Goal: Information Seeking & Learning: Learn about a topic

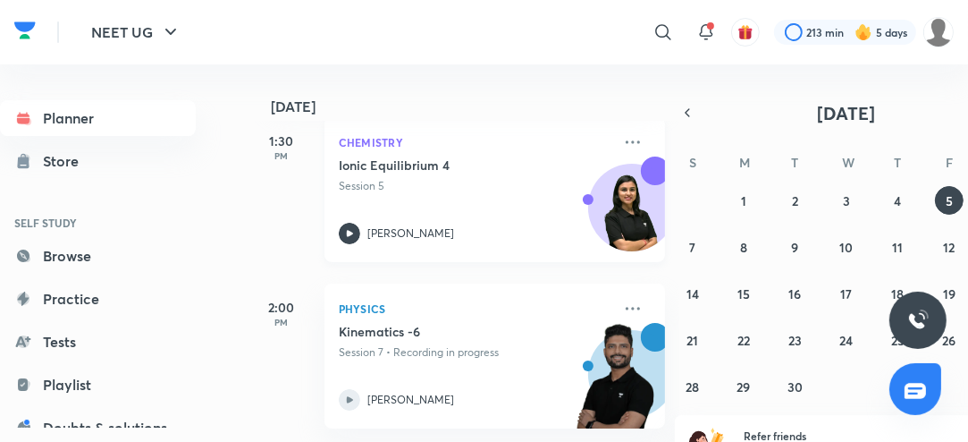
click at [356, 229] on icon at bounding box center [349, 233] width 21 height 21
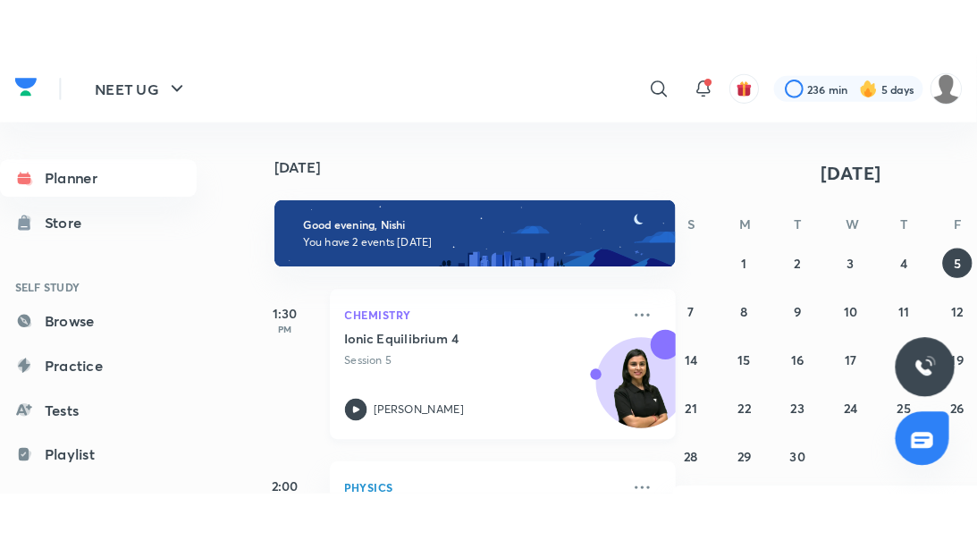
scroll to position [129, 0]
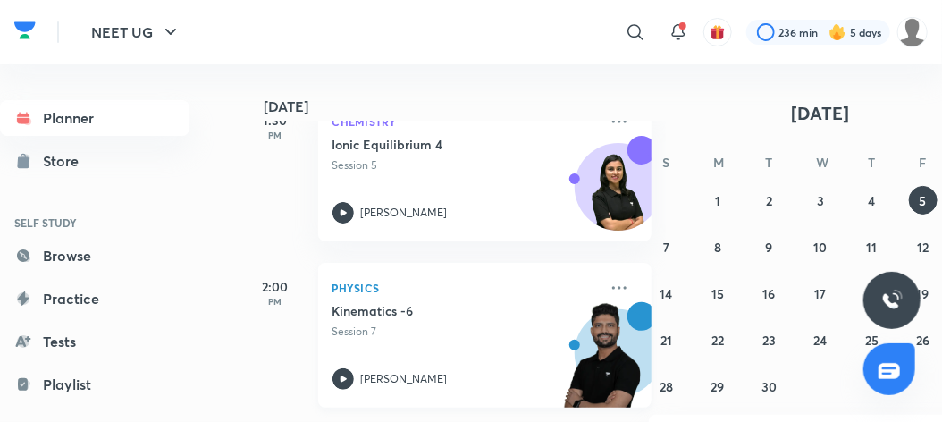
click at [341, 369] on icon at bounding box center [343, 378] width 21 height 21
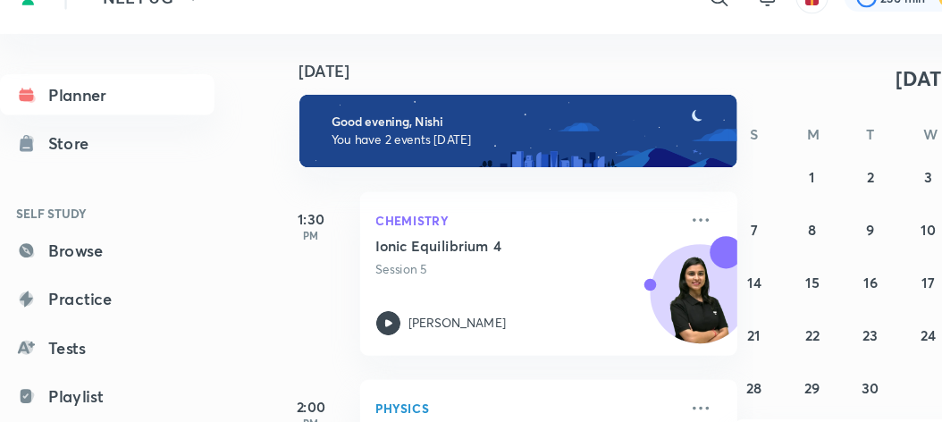
scroll to position [10, 0]
